Goal: Task Accomplishment & Management: Complete application form

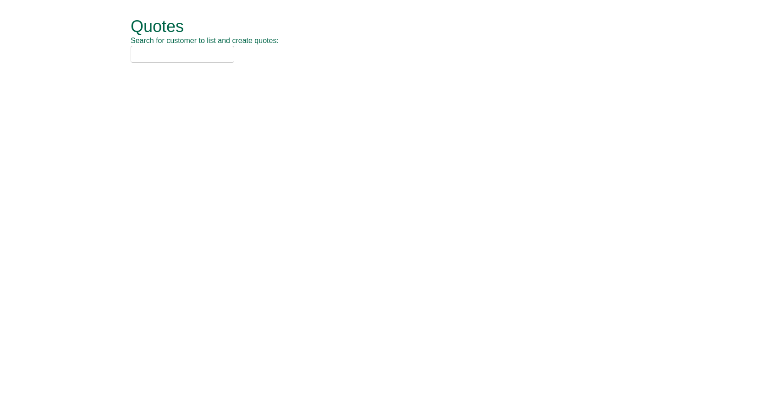
click at [175, 55] on input "text" at bounding box center [183, 54] width 104 height 17
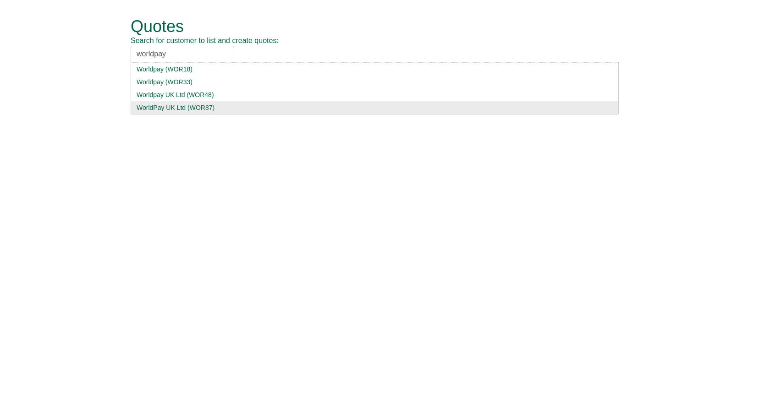
type input "worldpay"
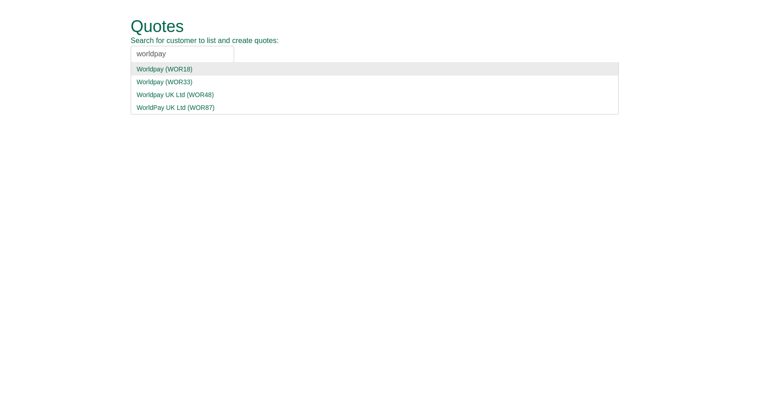
click at [197, 57] on input "worldpay" at bounding box center [183, 54] width 104 height 17
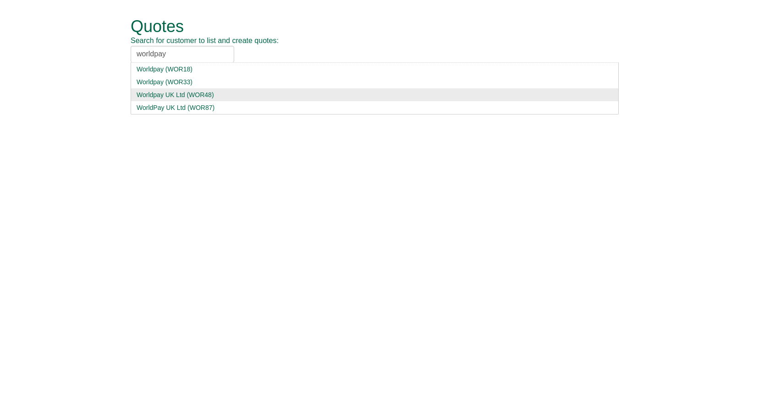
click at [178, 94] on div "Worldpay UK Ltd (WOR48)" at bounding box center [375, 94] width 476 height 9
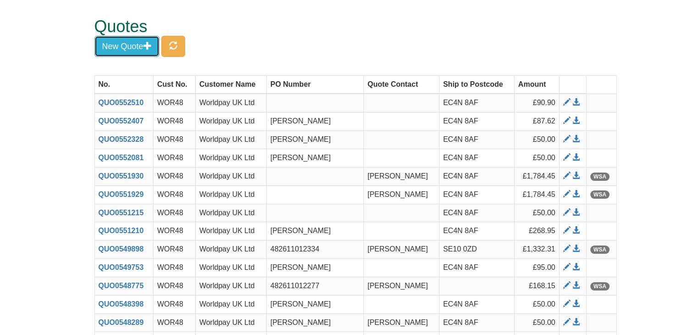
click at [145, 46] on span "button" at bounding box center [147, 45] width 8 height 8
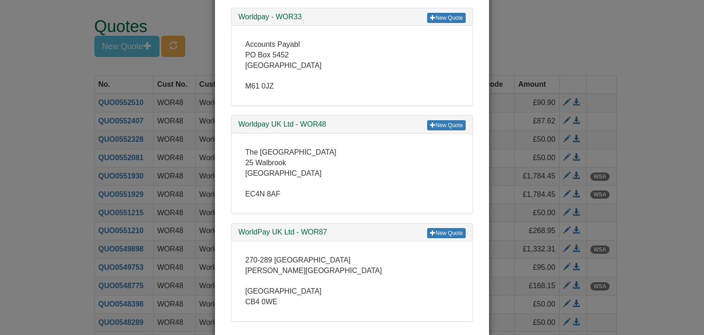
scroll to position [183, 0]
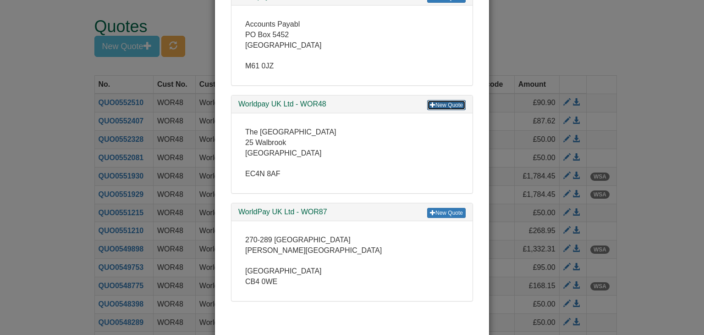
click at [438, 104] on link "New Quote" at bounding box center [446, 105] width 38 height 10
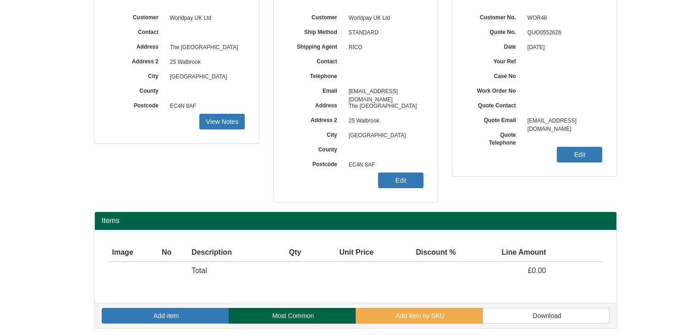
scroll to position [110, 0]
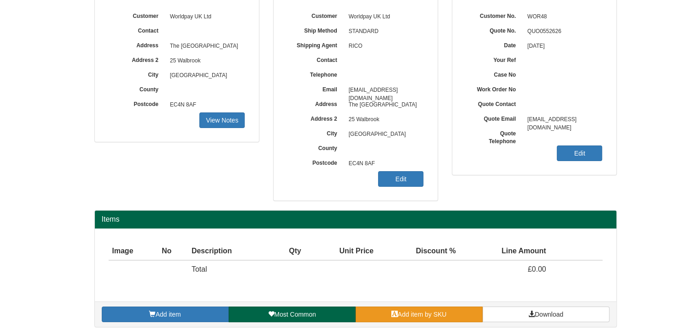
click at [434, 315] on span "Add item by SKU" at bounding box center [422, 313] width 49 height 7
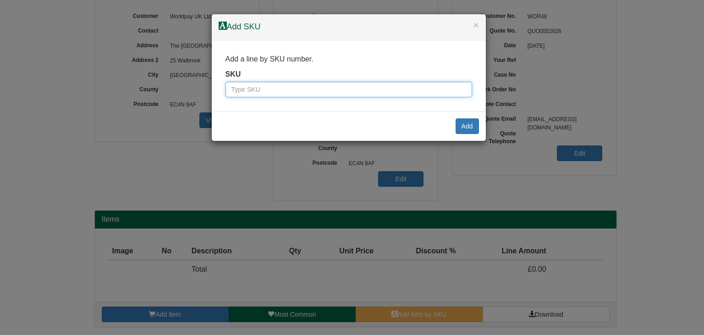
click at [345, 90] on input "text" at bounding box center [348, 90] width 247 height 16
paste input "100017235"
type input "100017235"
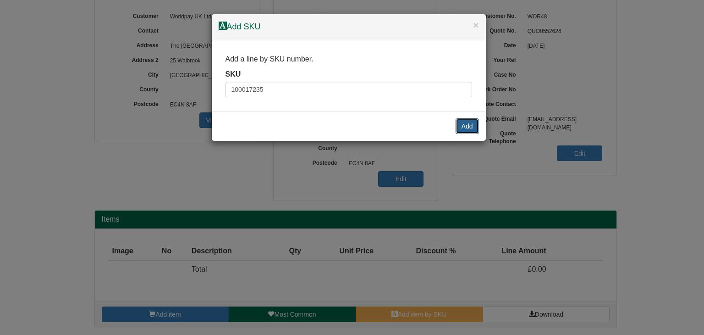
click at [470, 126] on button "Add" at bounding box center [467, 126] width 23 height 16
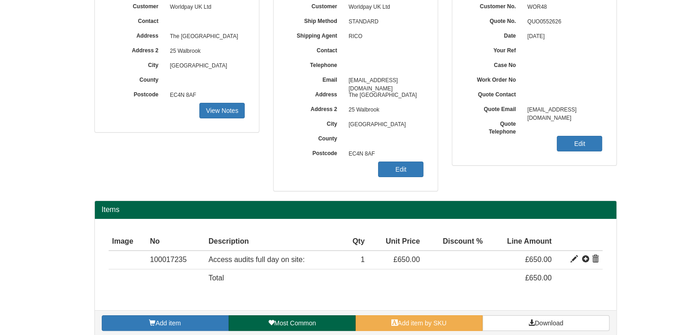
scroll to position [129, 0]
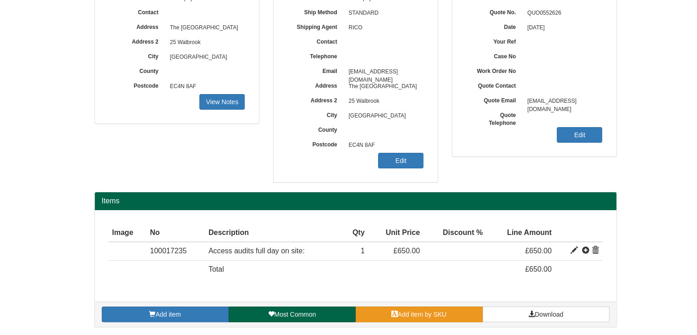
click at [424, 306] on link "Add item by SKU" at bounding box center [419, 314] width 127 height 16
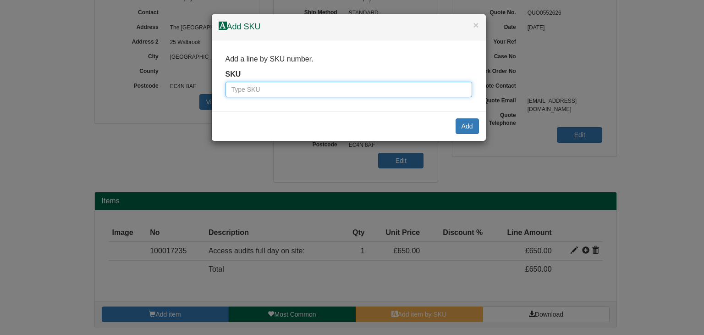
click at [271, 91] on input "text" at bounding box center [348, 90] width 247 height 16
paste input "100017238"
type input "100017238"
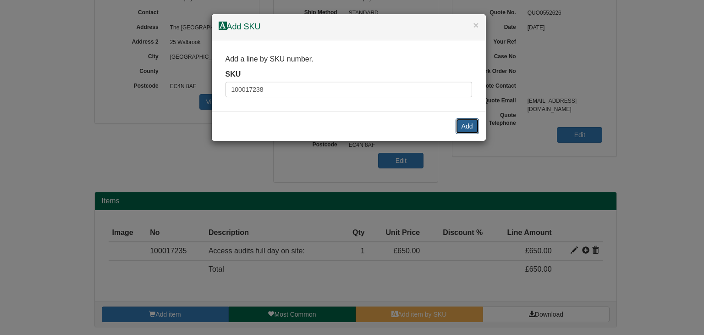
click at [469, 127] on button "Add" at bounding box center [467, 126] width 23 height 16
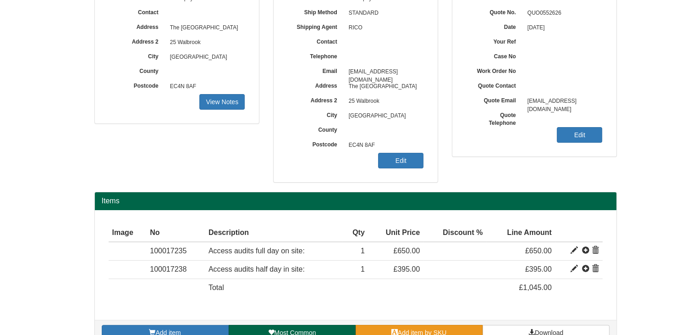
click at [445, 329] on span "Add item by SKU" at bounding box center [422, 332] width 49 height 7
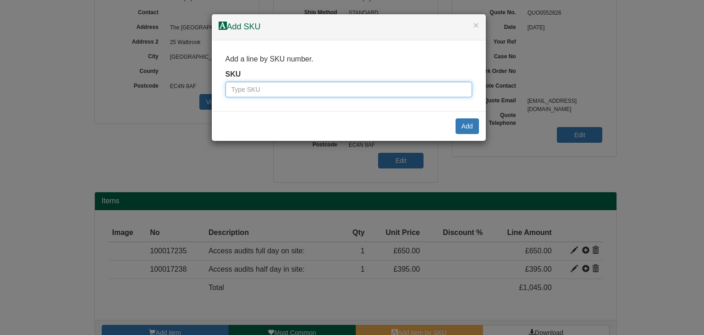
click at [262, 94] on input "text" at bounding box center [348, 90] width 247 height 16
paste input "100017237"
type input "100017237"
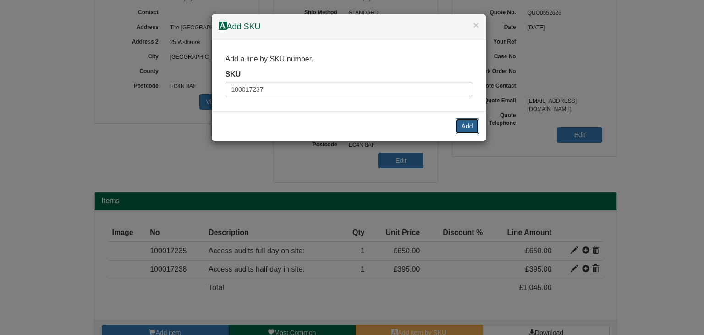
click at [466, 123] on button "Add" at bounding box center [467, 126] width 23 height 16
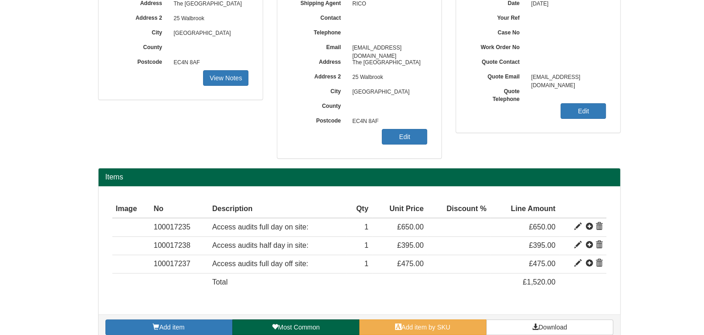
scroll to position [165, 0]
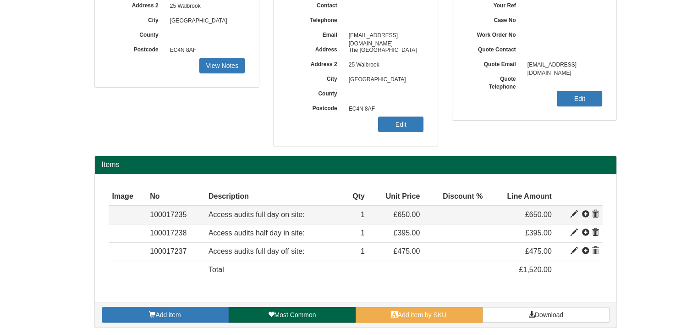
click at [572, 215] on span at bounding box center [574, 213] width 7 height 7
type input "Access audits full day on site:"
type input "420.00"
type input "650.00"
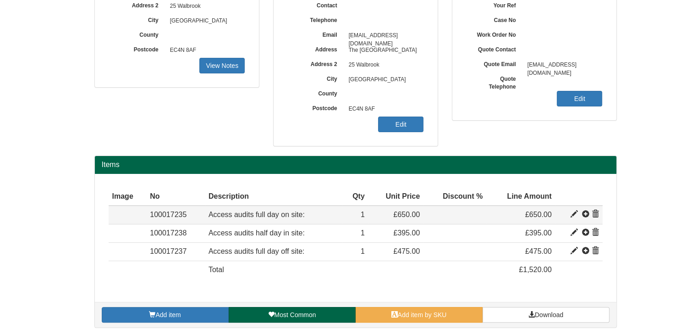
type input "1"
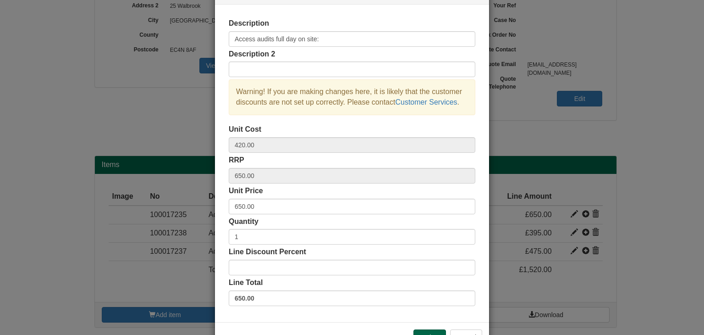
scroll to position [20, 0]
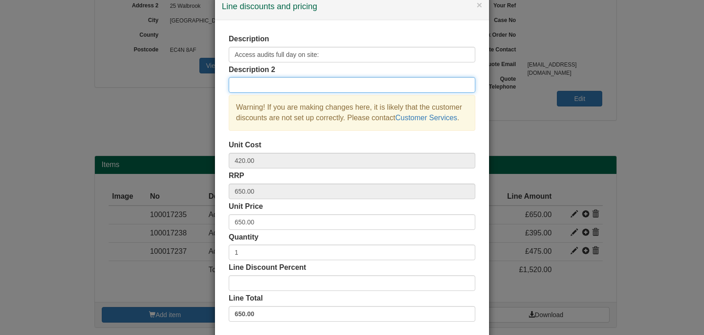
click at [252, 88] on input "text" at bounding box center [352, 85] width 247 height 16
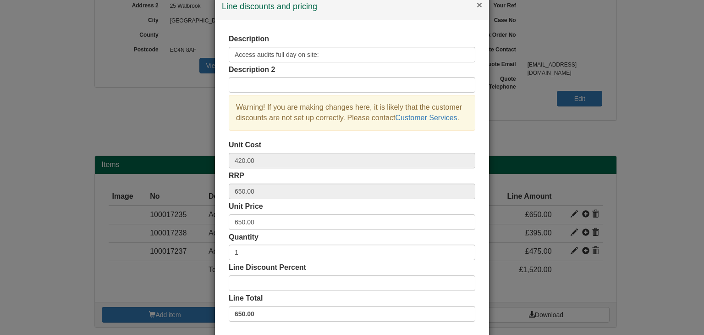
click at [477, 1] on button "×" at bounding box center [479, 5] width 5 height 10
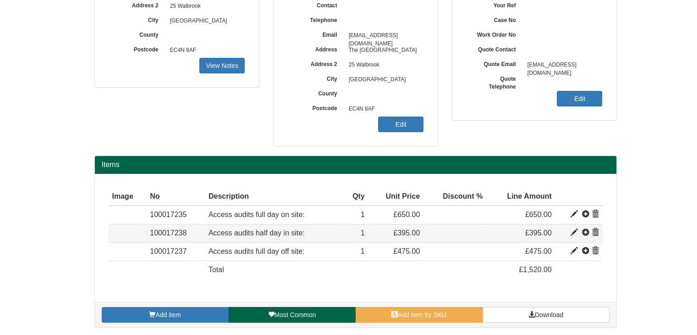
click at [574, 230] on span at bounding box center [574, 232] width 7 height 7
type input "Access audits half day in site:"
type input "262.50"
type input "395.00"
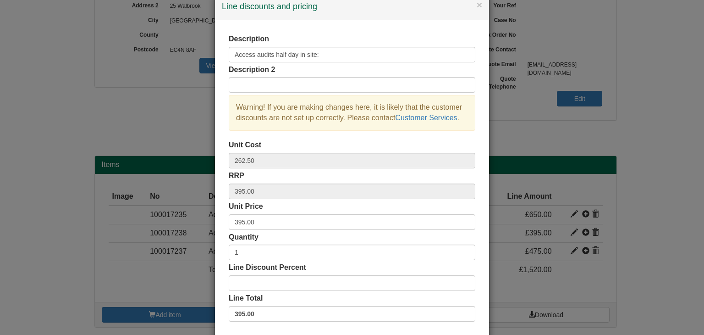
scroll to position [0, 0]
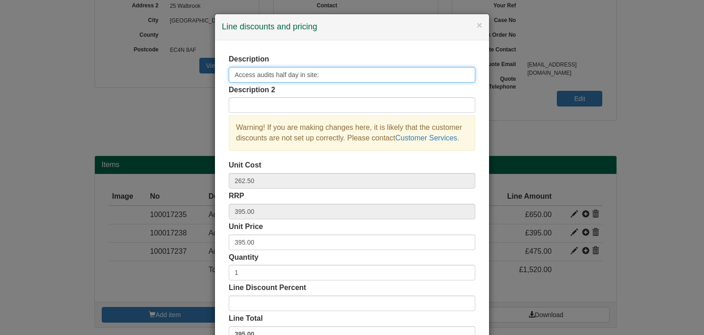
click at [297, 72] on input "Access audits half day in site:" at bounding box center [352, 75] width 247 height 16
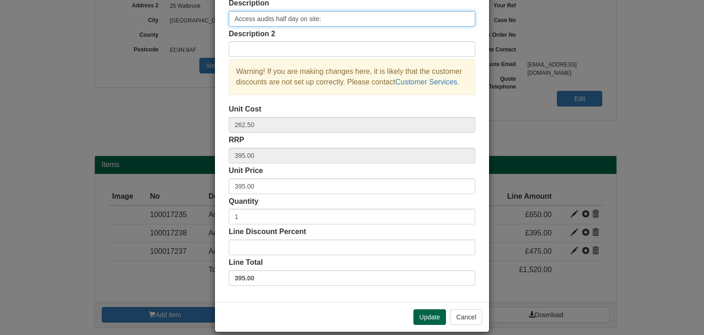
scroll to position [66, 0]
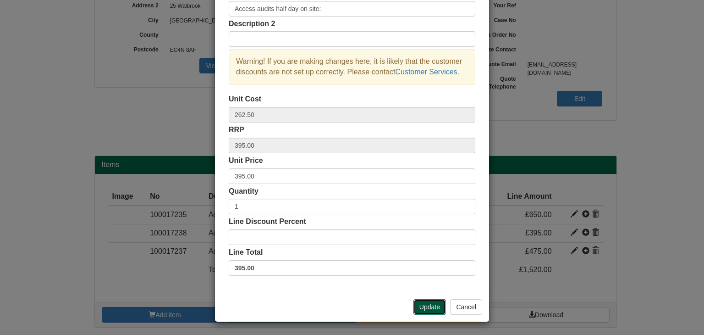
click at [422, 306] on button "Update" at bounding box center [429, 307] width 33 height 16
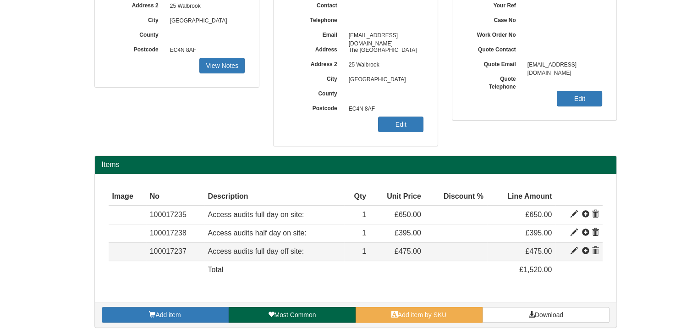
click at [577, 248] on span at bounding box center [574, 250] width 7 height 7
type input "Access audits full day off site:&nbsp;"
type input "315.00"
type input "475.00"
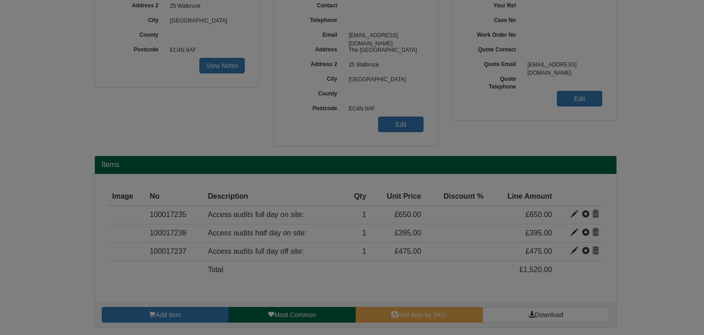
scroll to position [0, 0]
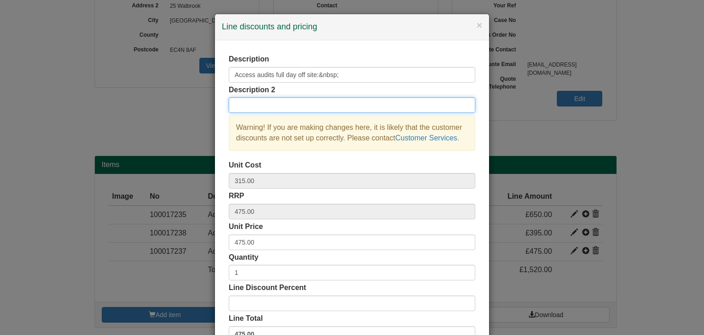
click at [301, 101] on input "text" at bounding box center [352, 105] width 247 height 16
type input "Report"
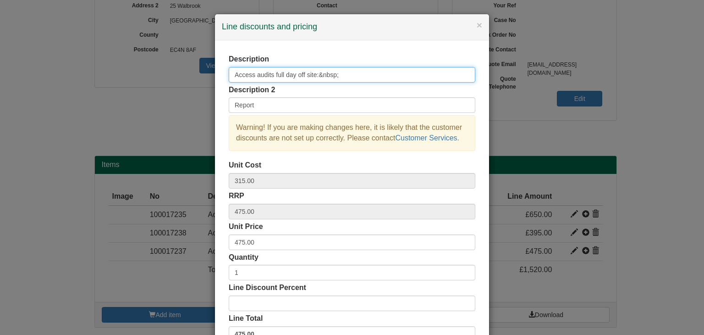
drag, startPoint x: 370, startPoint y: 70, endPoint x: 312, endPoint y: 71, distance: 58.2
click at [312, 71] on input "Access audits full day off site:&nbsp;" at bounding box center [352, 75] width 247 height 16
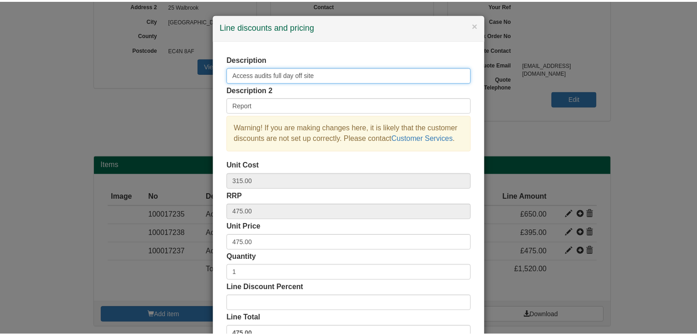
scroll to position [66, 0]
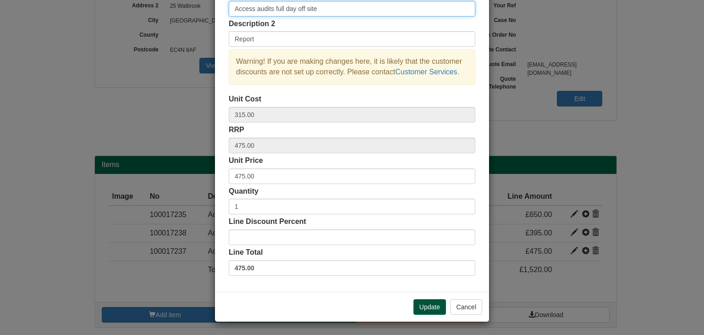
type input "Access audits full day off site"
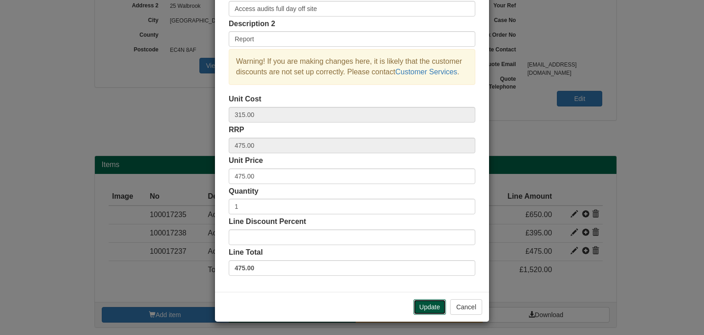
click at [417, 306] on button "Update" at bounding box center [429, 307] width 33 height 16
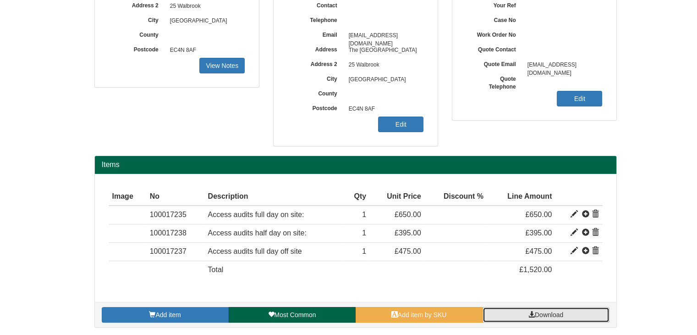
click at [544, 314] on span "Download" at bounding box center [549, 314] width 28 height 7
